Goal: Book appointment/travel/reservation

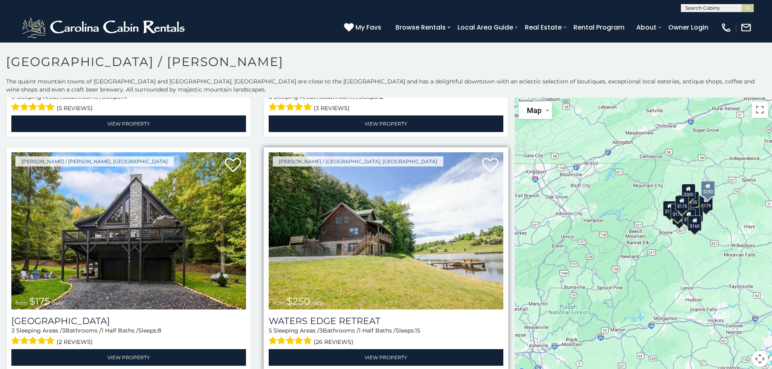
scroll to position [284, 0]
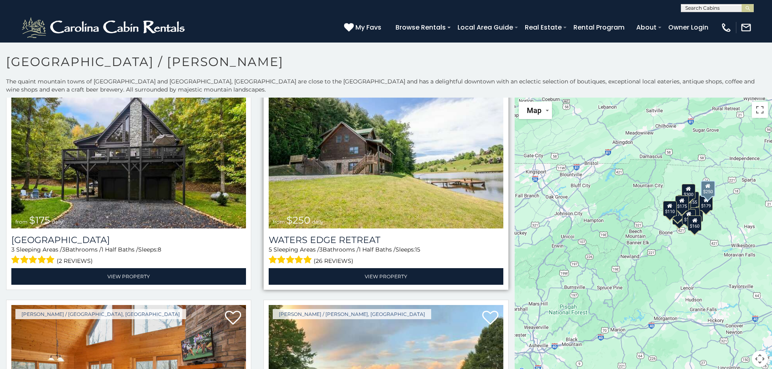
click at [299, 214] on span "$250" at bounding box center [299, 220] width 24 height 12
click at [300, 246] on div "5 Sleeping Areas / 3 Bathrooms / 1 Half Baths / Sleeps: 15 (26 reviews)" at bounding box center [386, 256] width 235 height 21
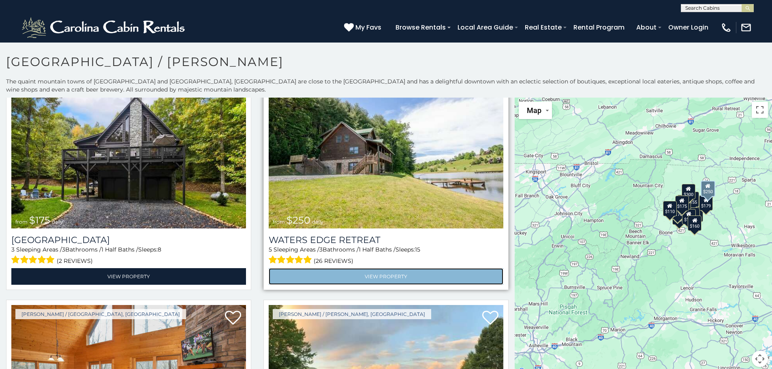
click at [363, 274] on link "View Property" at bounding box center [386, 276] width 235 height 17
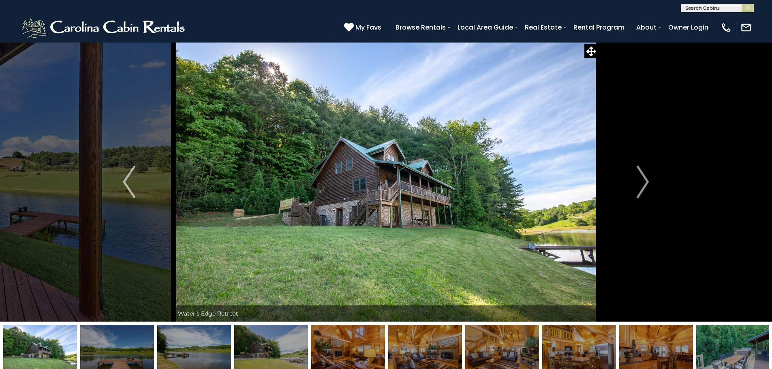
scroll to position [81, 0]
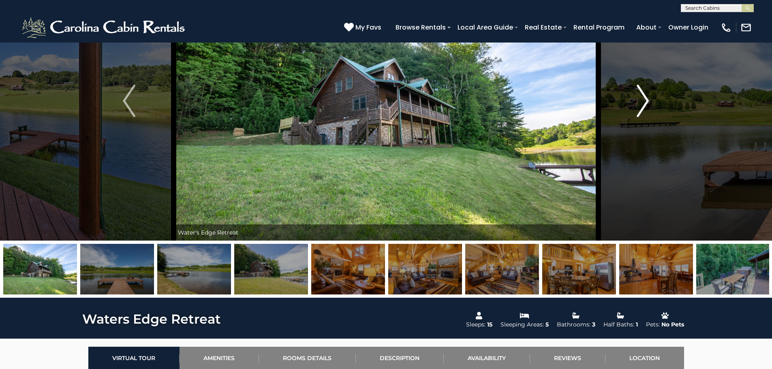
click at [635, 107] on button "Next" at bounding box center [642, 101] width 89 height 280
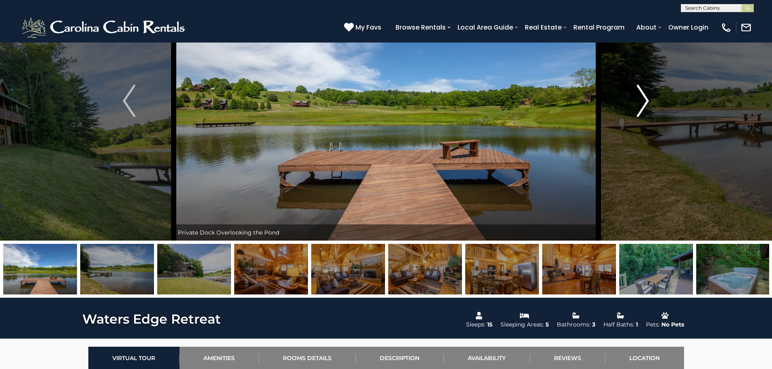
click at [645, 101] on img "Next" at bounding box center [643, 101] width 12 height 32
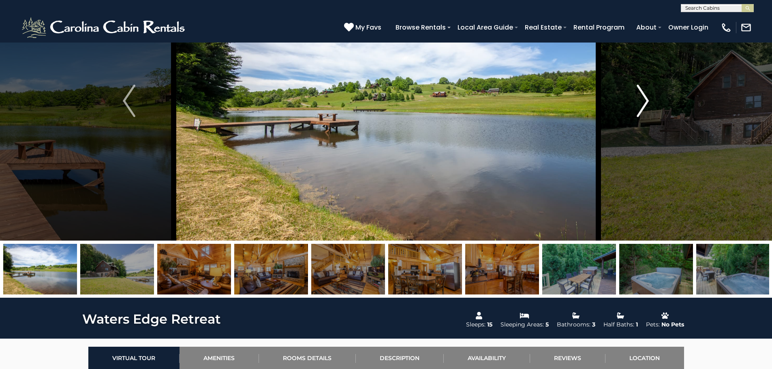
click at [645, 101] on img "Next" at bounding box center [643, 101] width 12 height 32
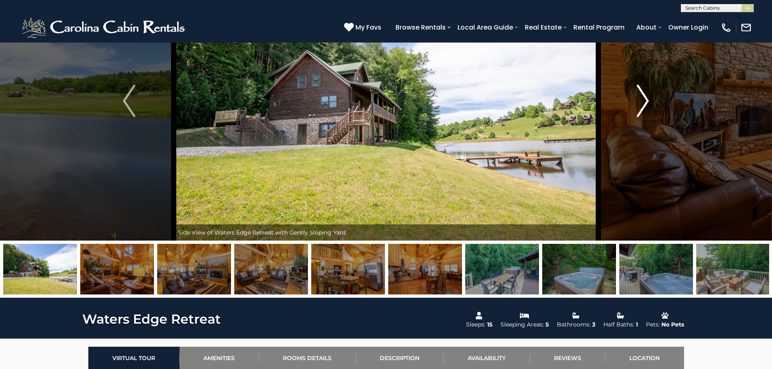
click at [645, 101] on img "Next" at bounding box center [643, 101] width 12 height 32
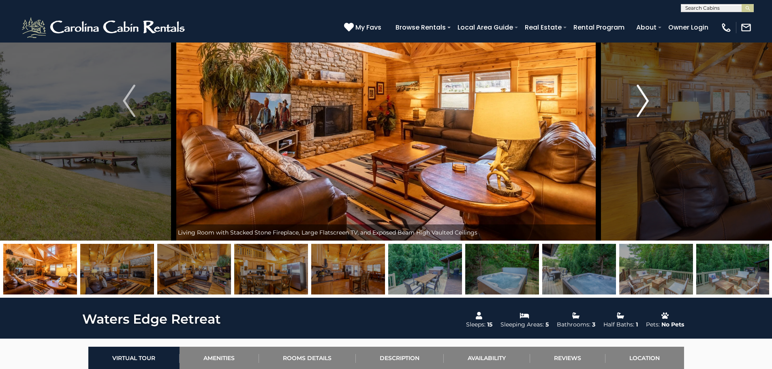
click at [645, 101] on img "Next" at bounding box center [643, 101] width 12 height 32
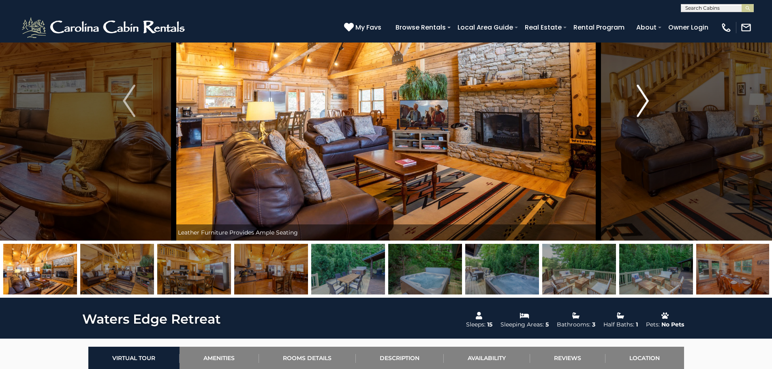
click at [645, 101] on img "Next" at bounding box center [643, 101] width 12 height 32
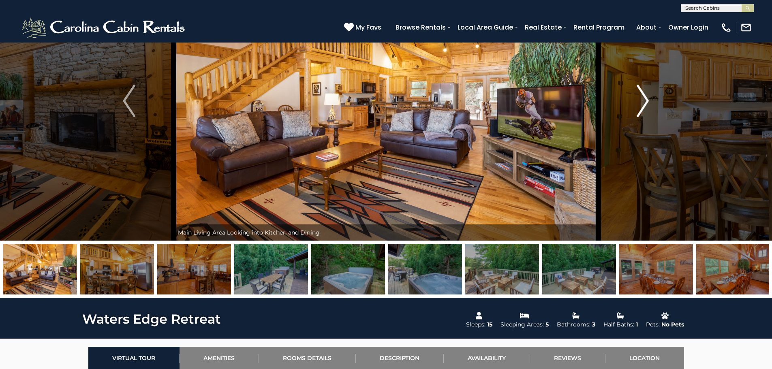
click at [645, 101] on img "Next" at bounding box center [643, 101] width 12 height 32
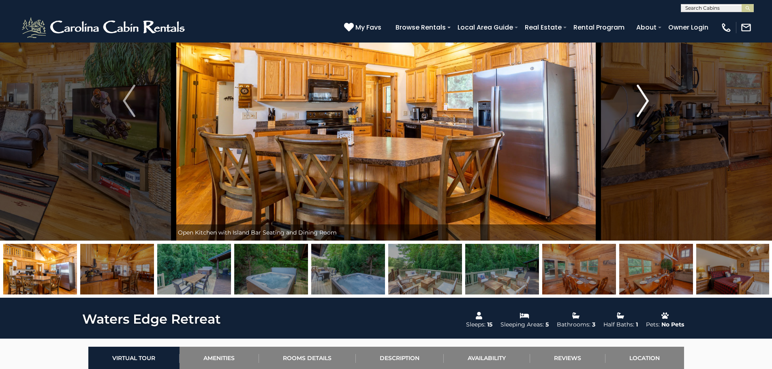
click at [645, 101] on img "Next" at bounding box center [643, 101] width 12 height 32
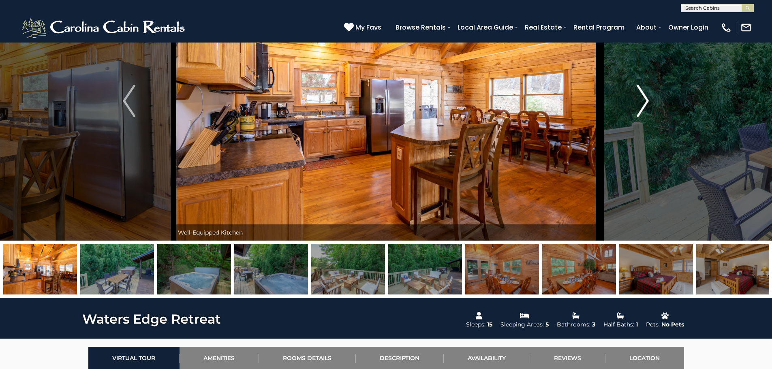
click at [645, 101] on img "Next" at bounding box center [643, 101] width 12 height 32
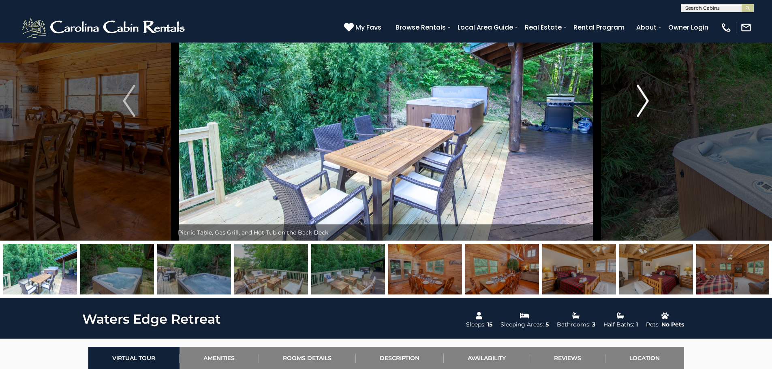
click at [643, 101] on img "Next" at bounding box center [643, 101] width 12 height 32
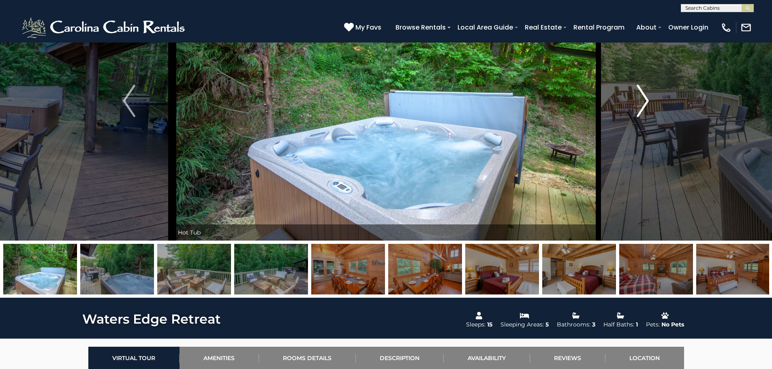
click at [643, 101] on img "Next" at bounding box center [643, 101] width 12 height 32
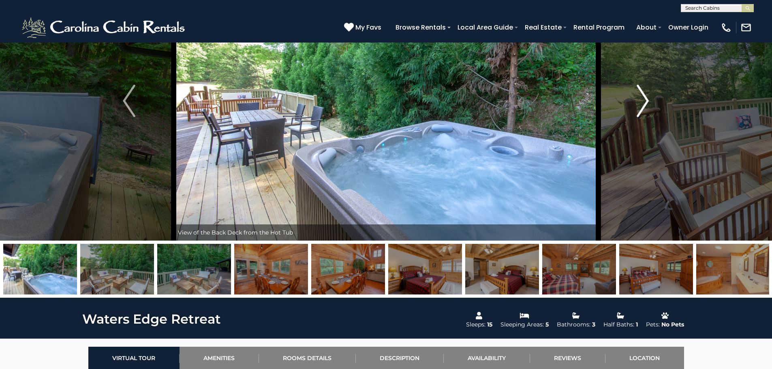
click at [643, 101] on img "Next" at bounding box center [643, 101] width 12 height 32
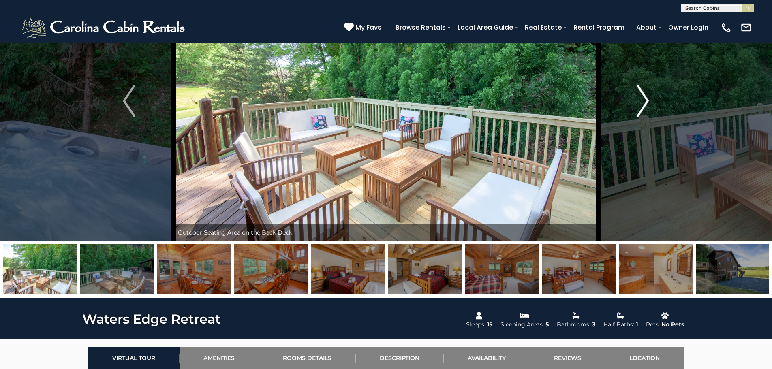
click at [643, 101] on img "Next" at bounding box center [643, 101] width 12 height 32
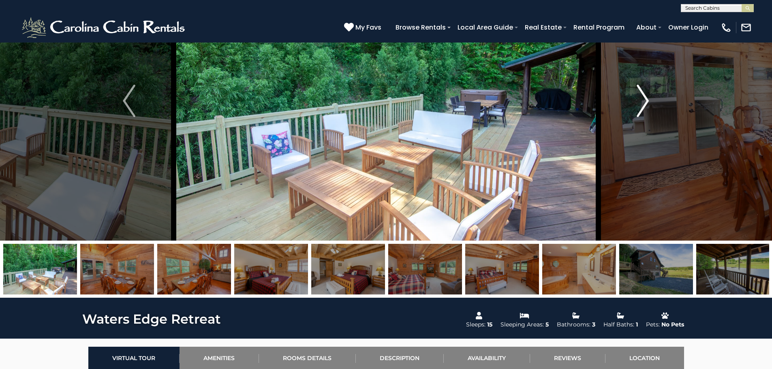
click at [643, 101] on img "Next" at bounding box center [643, 101] width 12 height 32
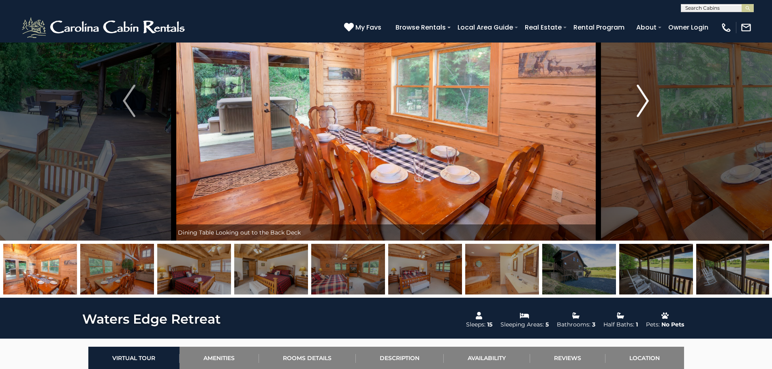
click at [643, 101] on img "Next" at bounding box center [643, 101] width 12 height 32
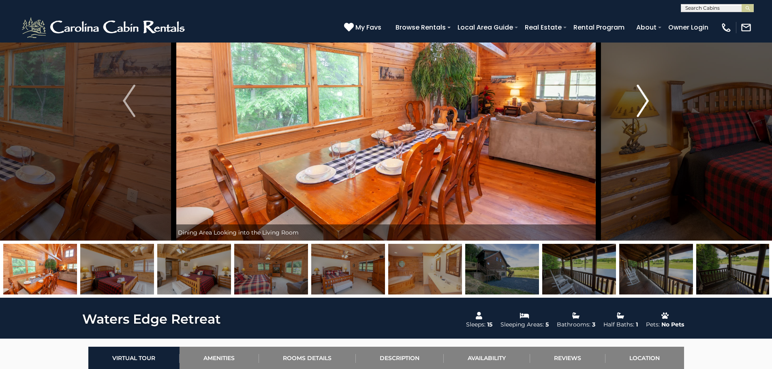
click at [643, 101] on img "Next" at bounding box center [643, 101] width 12 height 32
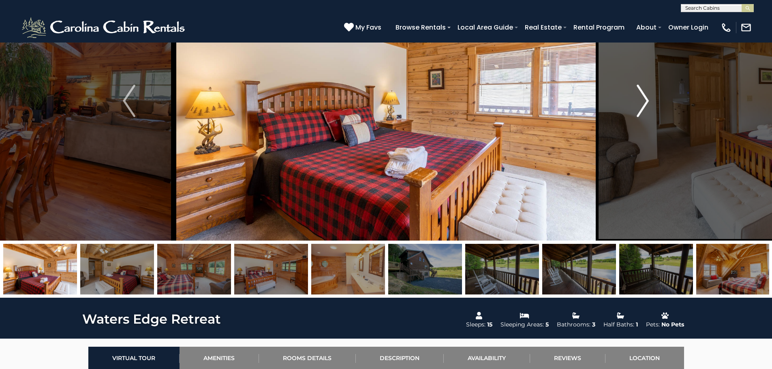
click at [643, 101] on img "Next" at bounding box center [643, 101] width 12 height 32
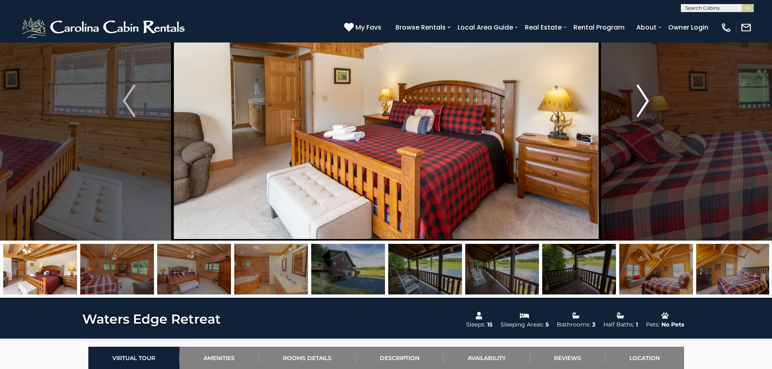
click at [643, 101] on img "Next" at bounding box center [643, 101] width 12 height 32
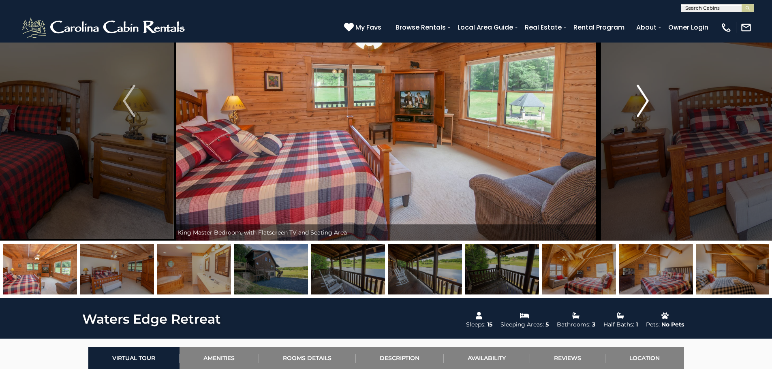
click at [643, 101] on img "Next" at bounding box center [643, 101] width 12 height 32
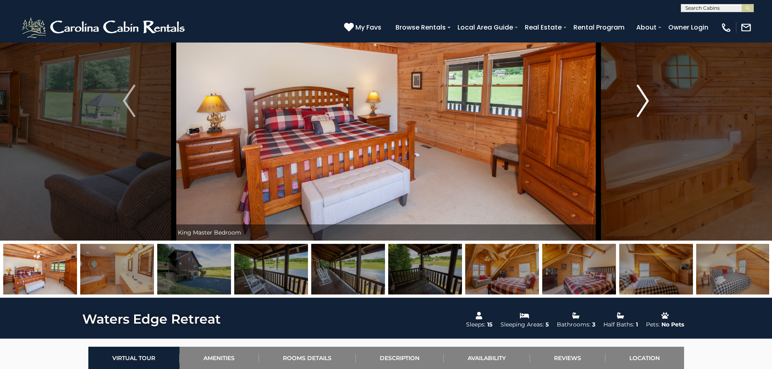
click at [643, 101] on img "Next" at bounding box center [643, 101] width 12 height 32
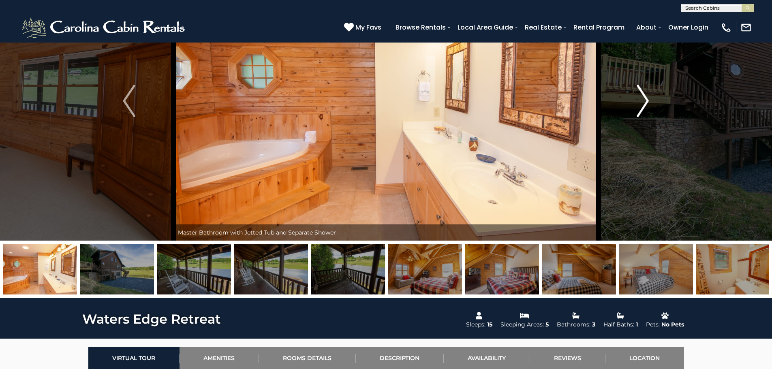
click at [647, 99] on img "Next" at bounding box center [643, 101] width 12 height 32
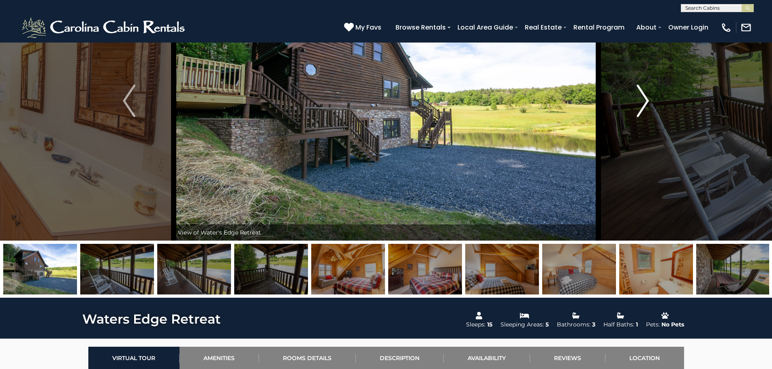
click at [640, 96] on img "Next" at bounding box center [643, 101] width 12 height 32
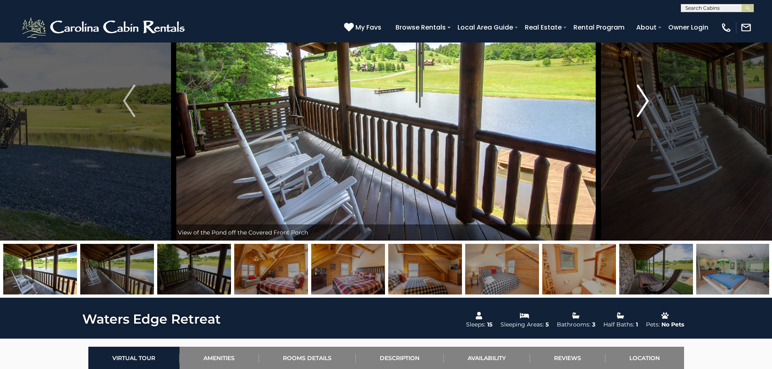
click at [640, 96] on img "Next" at bounding box center [643, 101] width 12 height 32
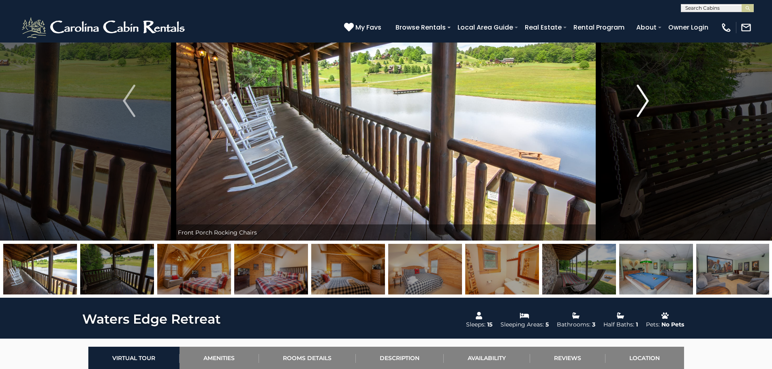
click at [640, 96] on img "Next" at bounding box center [643, 101] width 12 height 32
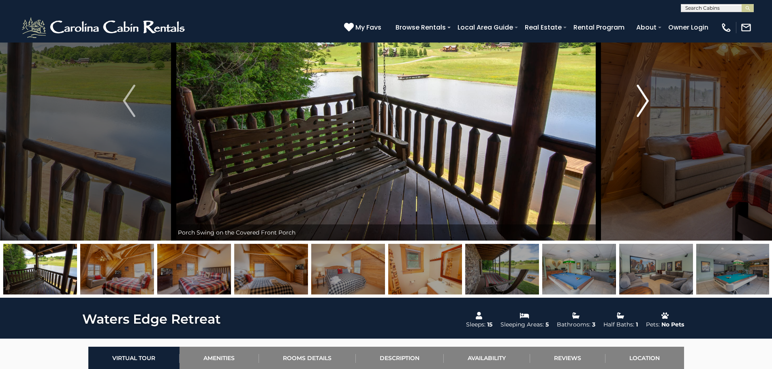
click at [639, 96] on img "Next" at bounding box center [643, 101] width 12 height 32
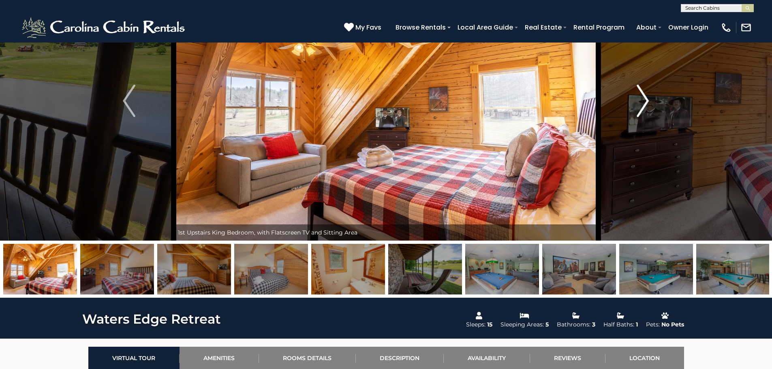
click at [636, 98] on button "Next" at bounding box center [642, 101] width 89 height 280
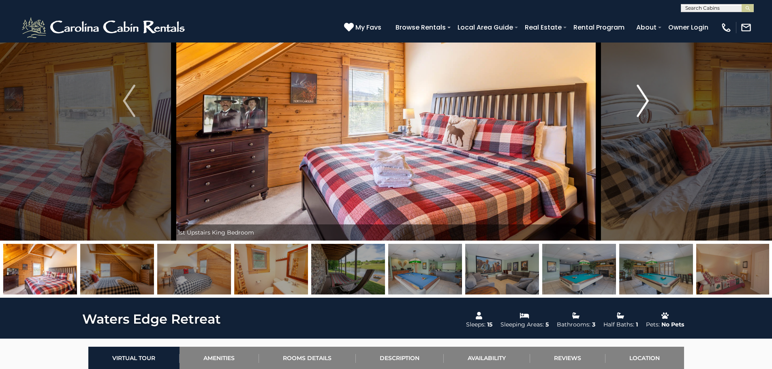
click at [636, 98] on button "Next" at bounding box center [642, 101] width 89 height 280
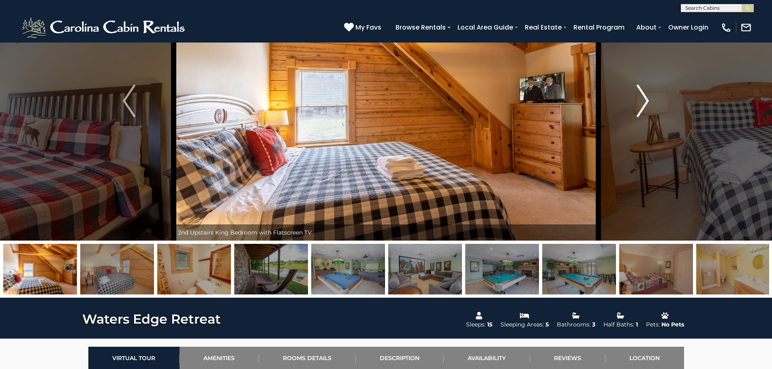
click at [636, 98] on button "Next" at bounding box center [642, 101] width 89 height 280
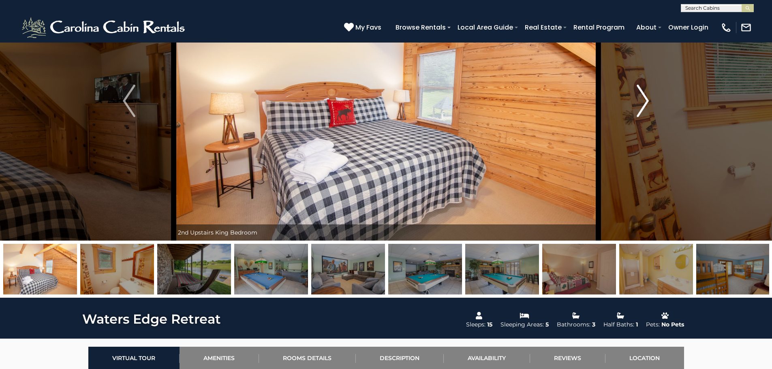
click at [636, 98] on button "Next" at bounding box center [642, 101] width 89 height 280
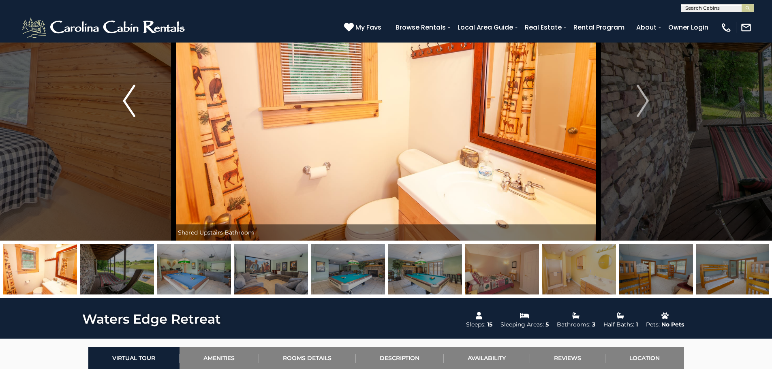
click at [125, 99] on img "Previous" at bounding box center [129, 101] width 12 height 32
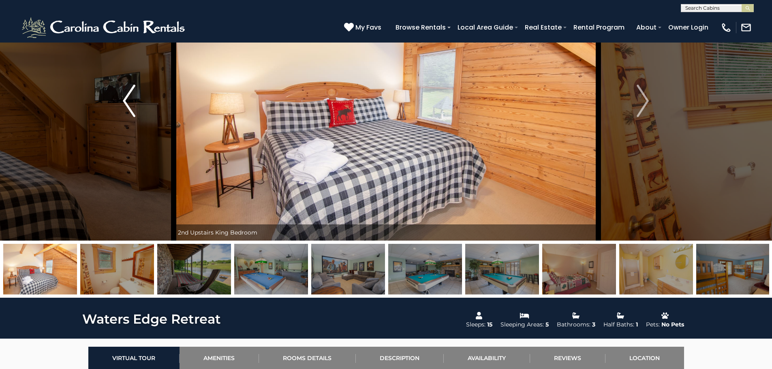
click at [125, 99] on img "Previous" at bounding box center [129, 101] width 12 height 32
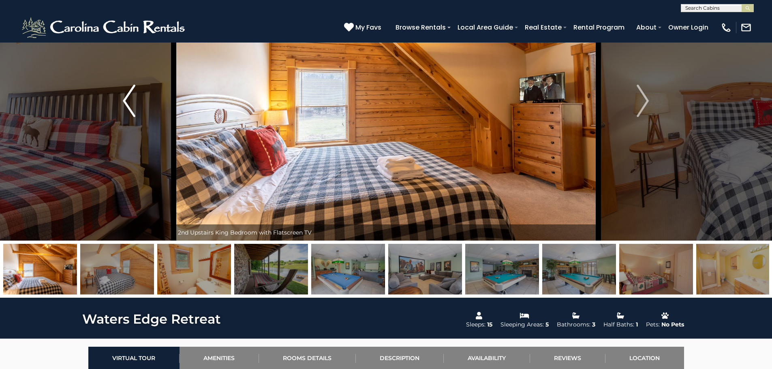
click at [125, 99] on img "Previous" at bounding box center [129, 101] width 12 height 32
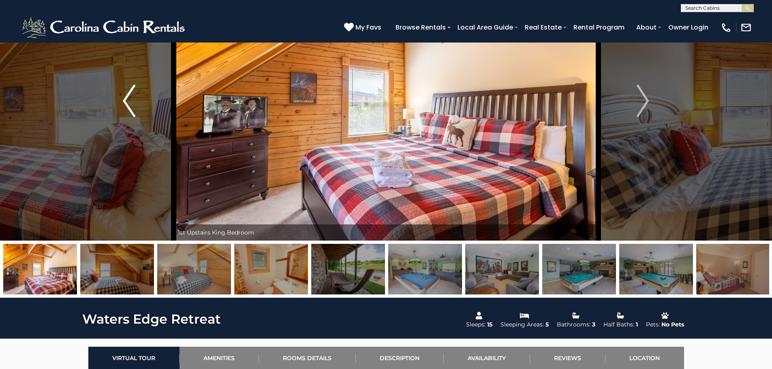
click at [125, 99] on img "Previous" at bounding box center [129, 101] width 12 height 32
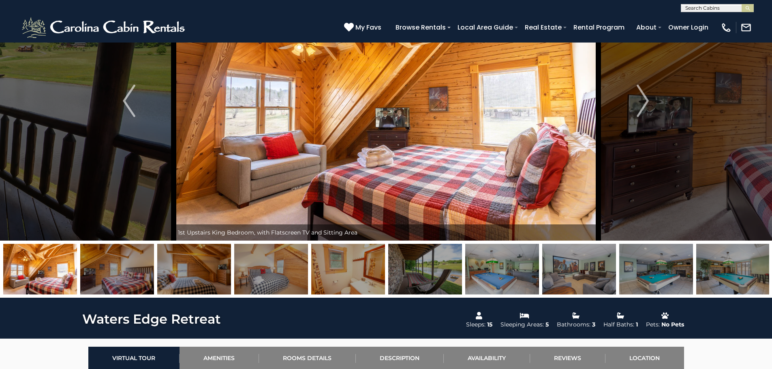
scroll to position [203, 0]
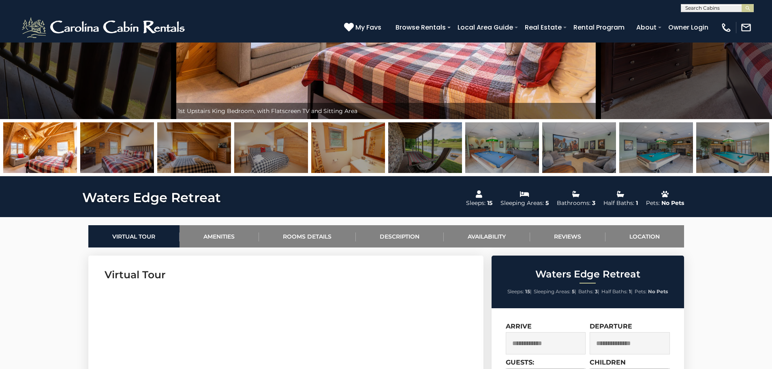
click at [537, 345] on input "text" at bounding box center [546, 343] width 80 height 22
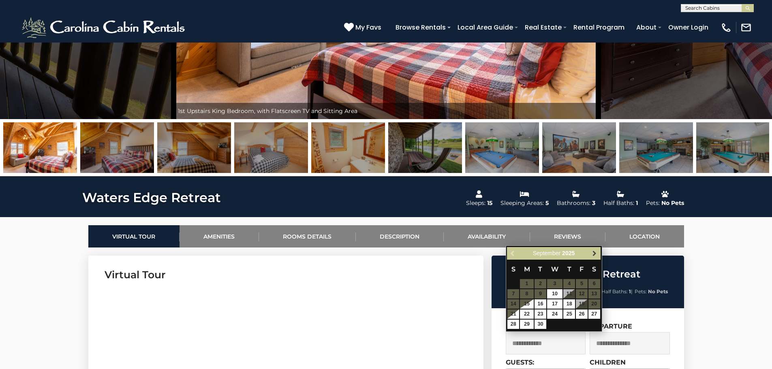
click at [593, 251] on span "Next" at bounding box center [595, 254] width 6 height 6
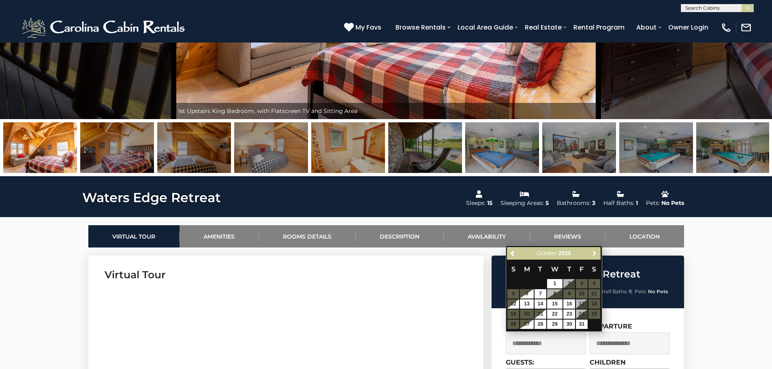
click at [593, 251] on span "Next" at bounding box center [595, 254] width 6 height 6
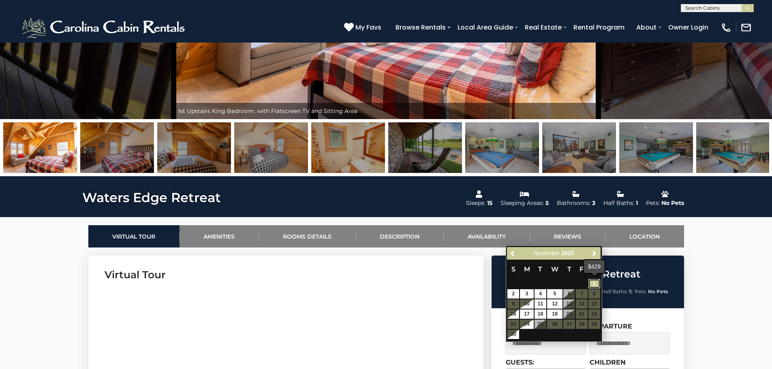
click at [594, 282] on link "1" at bounding box center [595, 283] width 12 height 9
type input "**********"
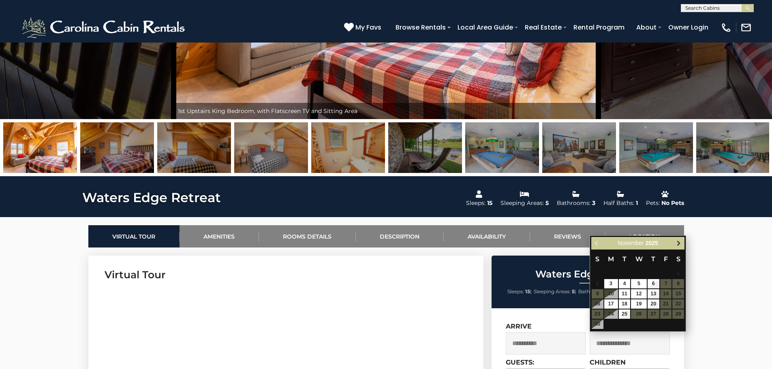
click at [682, 241] on span "Next" at bounding box center [679, 243] width 6 height 6
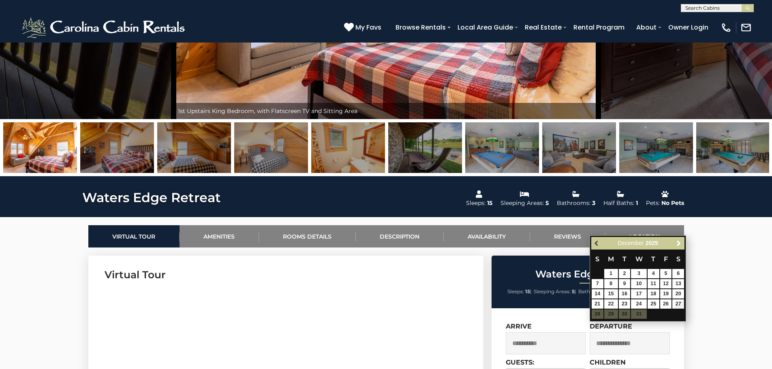
click at [596, 244] on span "Previous" at bounding box center [597, 243] width 6 height 6
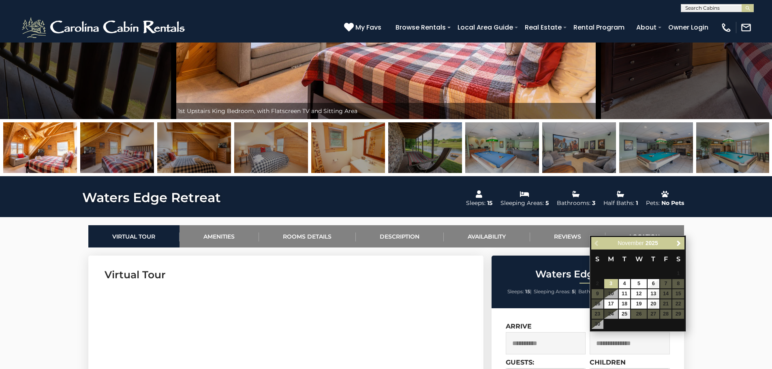
click at [596, 244] on div "Previous Next November 2025" at bounding box center [638, 243] width 93 height 13
click at [543, 341] on input "**********" at bounding box center [546, 343] width 80 height 22
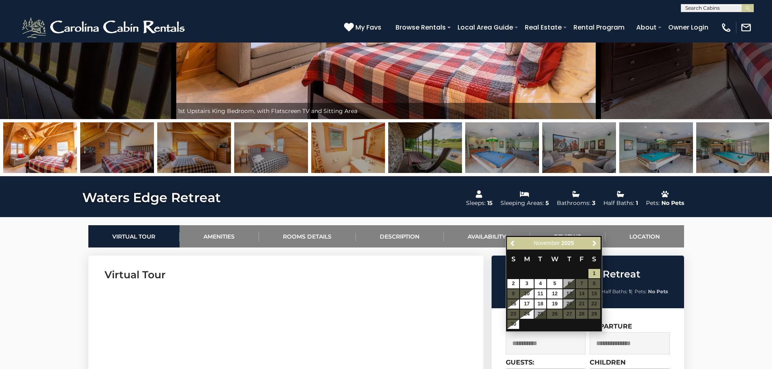
click at [612, 340] on input "text" at bounding box center [630, 343] width 80 height 22
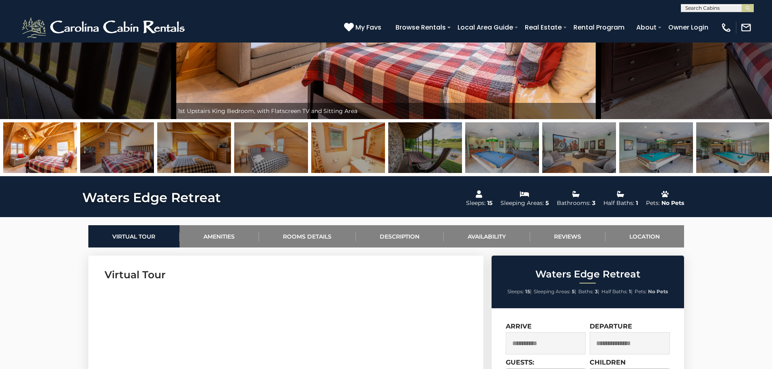
click at [603, 340] on input "text" at bounding box center [630, 343] width 80 height 22
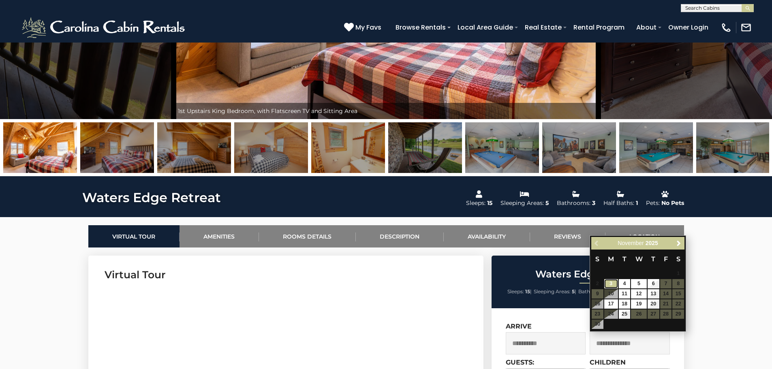
click at [611, 279] on link "3" at bounding box center [611, 283] width 14 height 9
type input "**********"
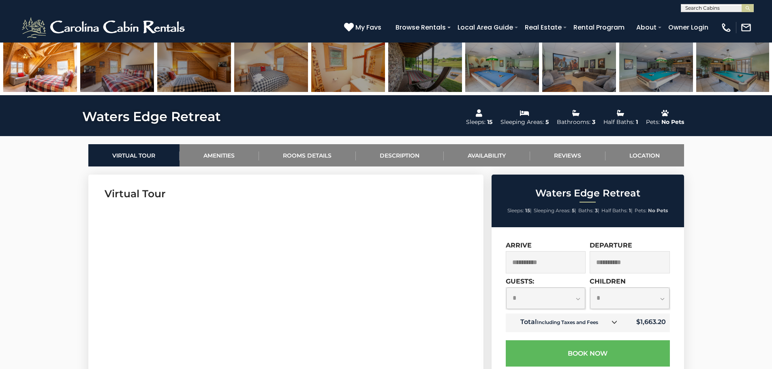
scroll to position [324, 0]
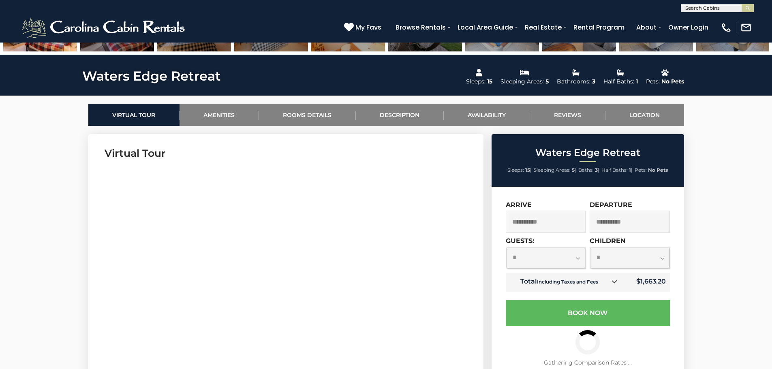
click at [582, 257] on select "**********" at bounding box center [545, 257] width 79 height 21
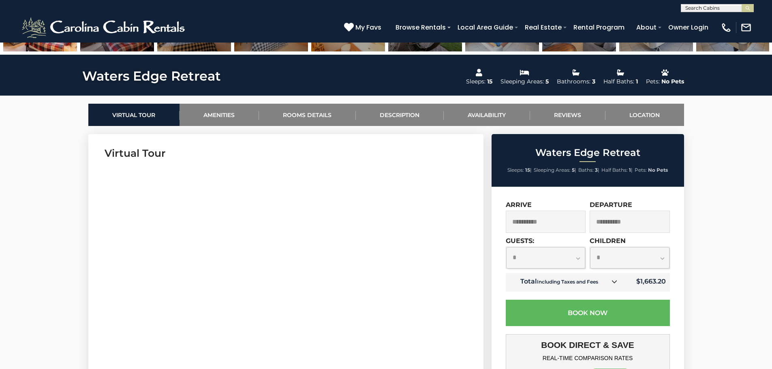
select select "*"
click at [506, 247] on select "**********" at bounding box center [545, 257] width 79 height 21
click at [662, 259] on select "**********" at bounding box center [629, 257] width 79 height 21
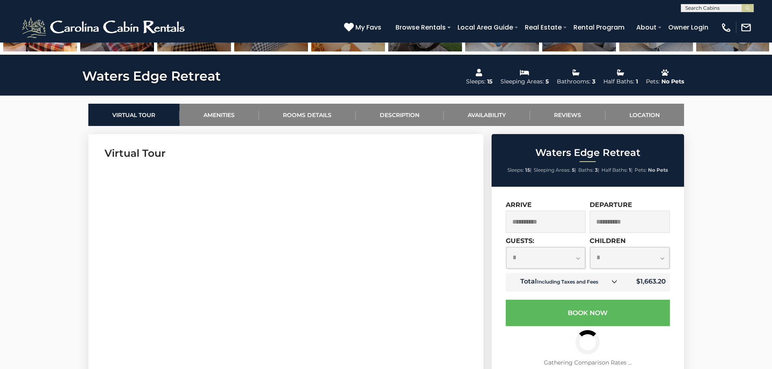
select select "*"
click at [590, 247] on select "**********" at bounding box center [629, 257] width 79 height 21
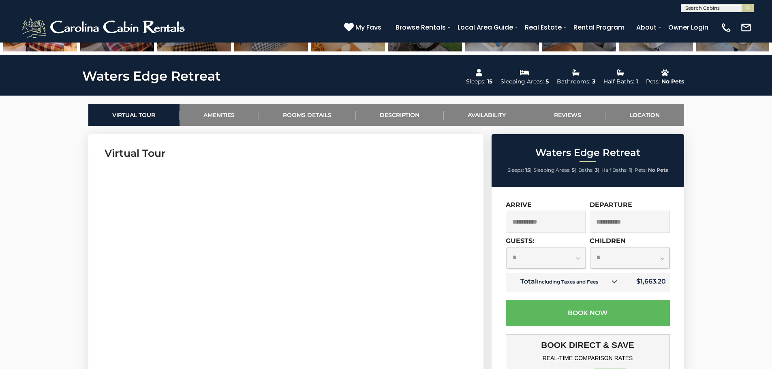
scroll to position [81, 0]
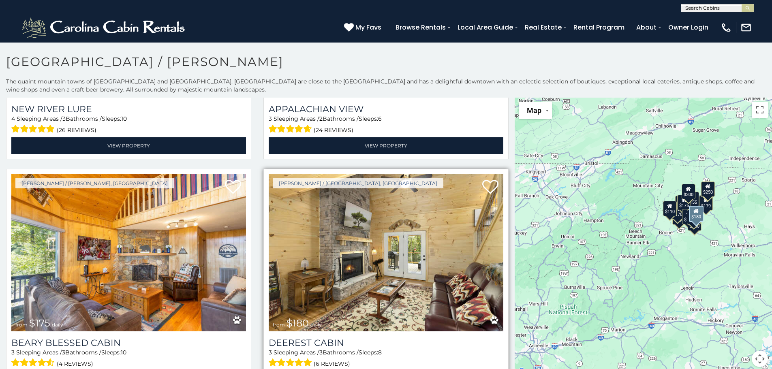
scroll to position [689, 0]
